Goal: Information Seeking & Learning: Learn about a topic

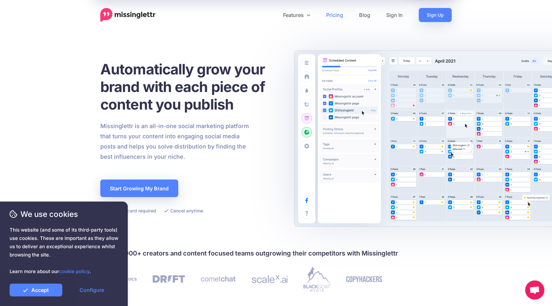
click at [333, 16] on link "Pricing" at bounding box center [334, 15] width 33 height 14
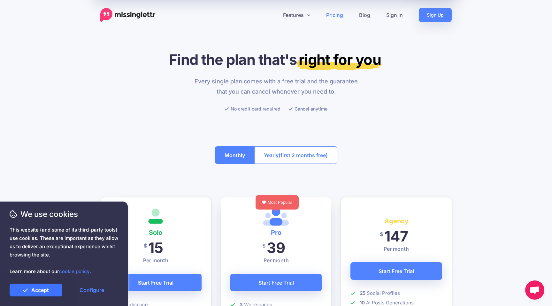
click at [38, 294] on link "Accept" at bounding box center [36, 290] width 53 height 13
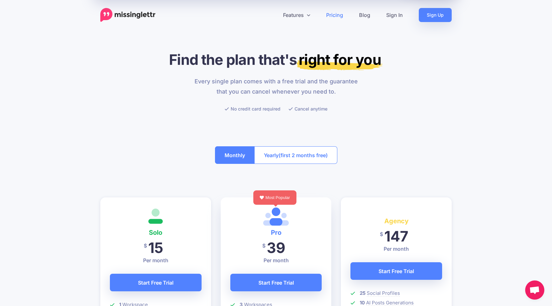
click at [124, 10] on img at bounding box center [127, 15] width 55 height 14
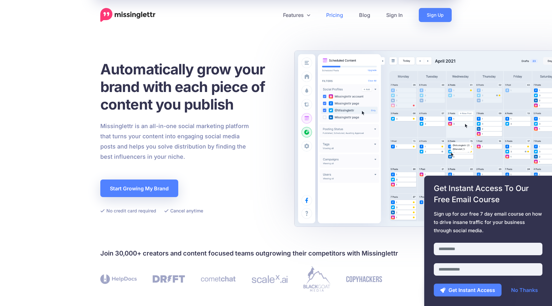
click at [334, 18] on link "Pricing" at bounding box center [334, 15] width 33 height 14
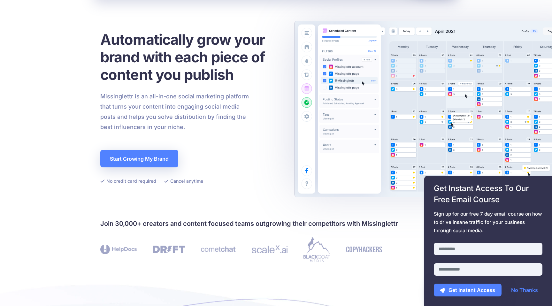
scroll to position [30, 0]
